Goal: Navigation & Orientation: Find specific page/section

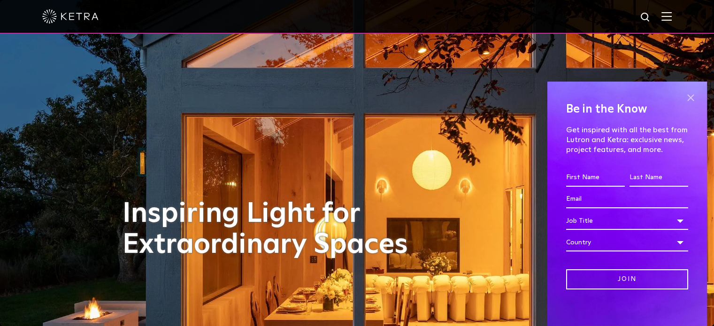
click at [686, 96] on span at bounding box center [691, 98] width 14 height 14
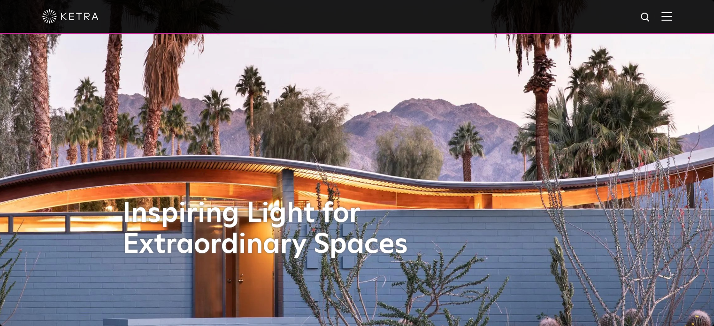
click at [672, 16] on img at bounding box center [667, 16] width 10 height 9
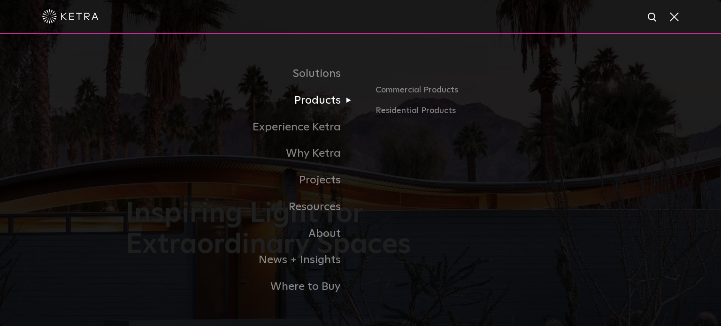
click at [329, 103] on link "Products" at bounding box center [243, 100] width 235 height 27
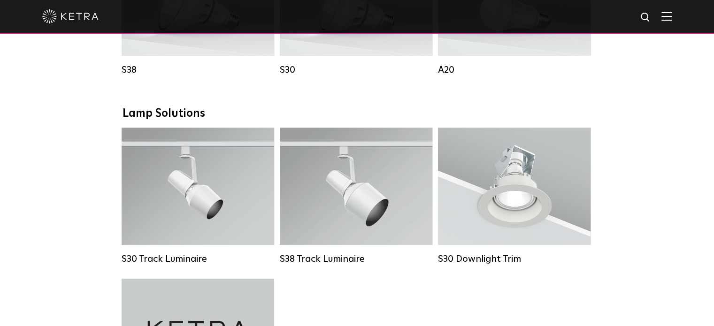
scroll to position [798, 0]
